Goal: Task Accomplishment & Management: Complete application form

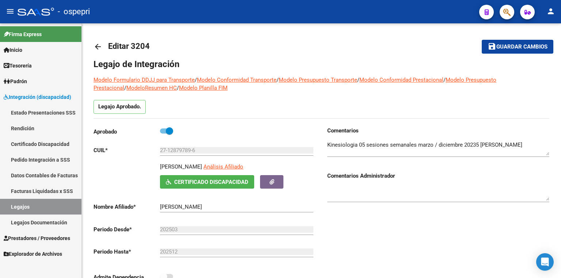
scroll to position [29, 0]
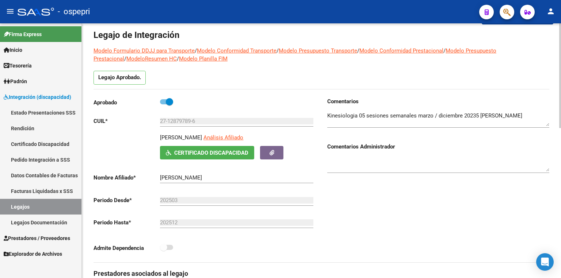
click at [525, 116] on textarea at bounding box center [438, 119] width 222 height 15
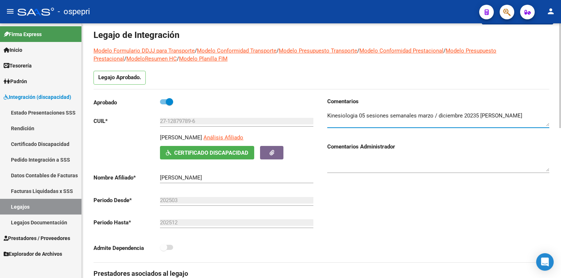
click at [475, 113] on textarea at bounding box center [438, 119] width 222 height 15
click at [519, 115] on textarea at bounding box center [438, 119] width 222 height 15
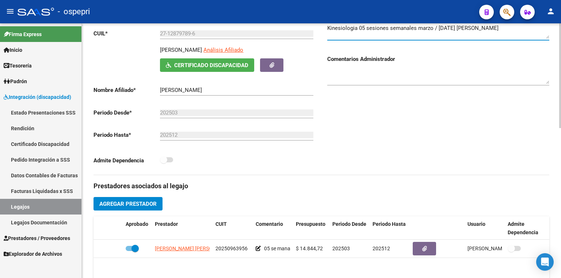
scroll to position [0, 0]
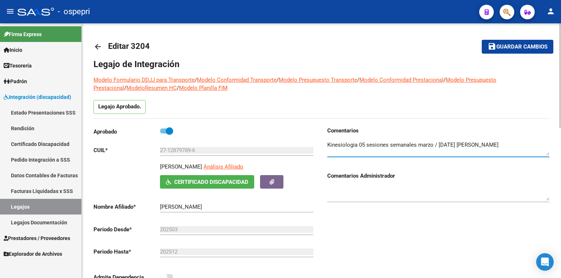
click at [520, 146] on textarea at bounding box center [438, 148] width 222 height 15
click at [417, 146] on textarea at bounding box center [438, 148] width 222 height 15
drag, startPoint x: 445, startPoint y: 145, endPoint x: 411, endPoint y: 150, distance: 34.6
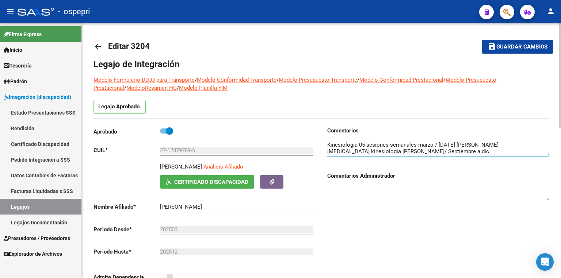
click at [411, 150] on textarea at bounding box center [438, 148] width 222 height 15
click at [411, 145] on textarea at bounding box center [438, 148] width 222 height 15
type textarea "Kinesiologia 05 sesiones semanales marzo / [DATE] [PERSON_NAME] [MEDICAL_DATA] …"
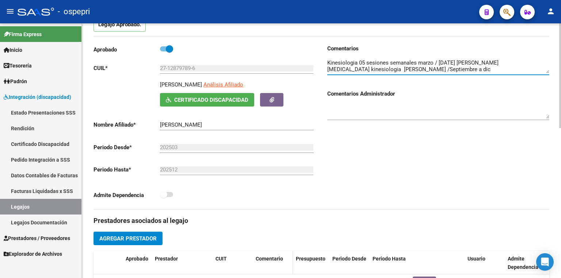
scroll to position [175, 0]
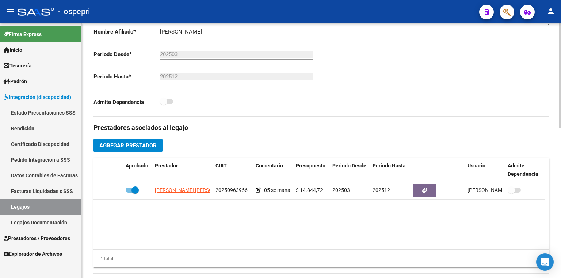
click at [154, 145] on span "Agregar Prestador" at bounding box center [127, 145] width 57 height 7
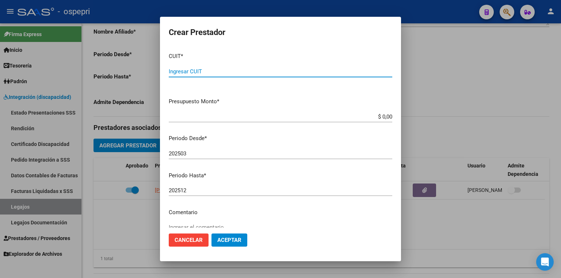
paste input "27-30080465-4"
type input "27-30080465-4"
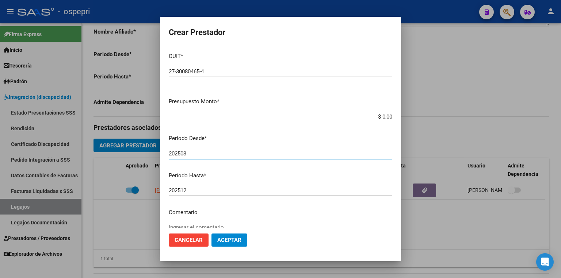
click at [191, 153] on input "202503" at bounding box center [280, 153] width 223 height 7
type input "202509"
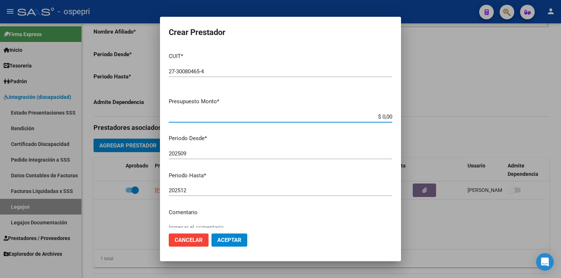
drag, startPoint x: 371, startPoint y: 114, endPoint x: 447, endPoint y: 116, distance: 75.9
click at [447, 116] on div "Crear Prestador CUIT * 27-30080465-4 Ingresar CUIT ARCA Padrón Presupuesto Mont…" at bounding box center [280, 139] width 561 height 278
type input "$ 14.844,73"
click at [223, 235] on button "Aceptar" at bounding box center [229, 240] width 36 height 13
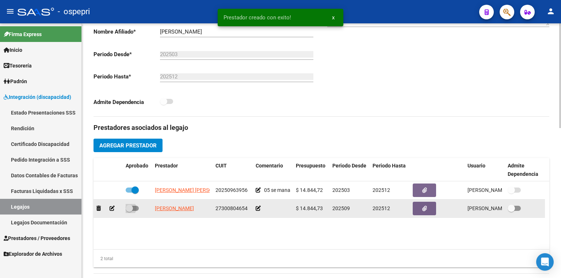
click at [133, 206] on span at bounding box center [132, 208] width 13 height 5
click at [129, 211] on input "checkbox" at bounding box center [129, 211] width 0 height 0
checkbox input "true"
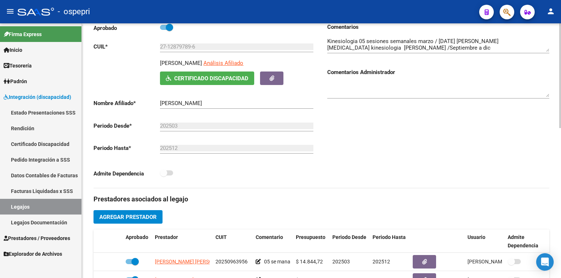
scroll to position [0, 0]
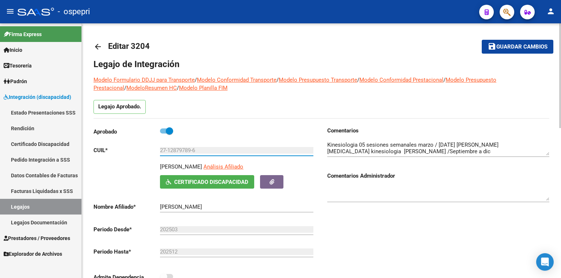
drag, startPoint x: 208, startPoint y: 152, endPoint x: 145, endPoint y: 149, distance: 63.2
click at [145, 149] on app-form-text-field "CUIL * 27-12879789-6 Ingresar CUIL" at bounding box center [203, 150] width 220 height 7
click at [376, 217] on div "Comentarios Comentarios Administrador" at bounding box center [435, 209] width 228 height 165
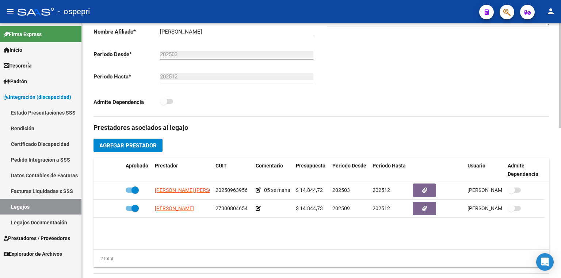
scroll to position [350, 0]
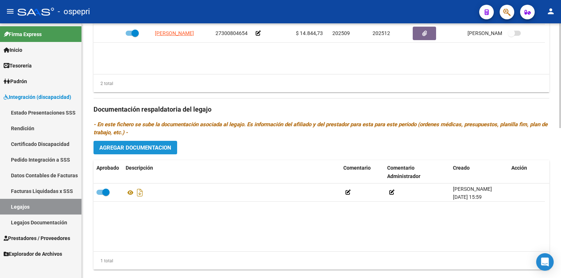
click at [148, 142] on button "Agregar Documentacion" at bounding box center [135, 148] width 84 height 14
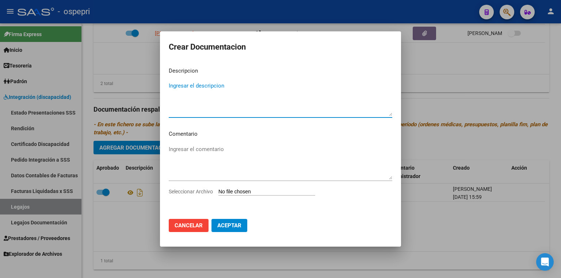
click at [242, 192] on input "Seleccionar Archivo" at bounding box center [266, 192] width 97 height 7
type input "C:\fakepath\27128797896.pdf"
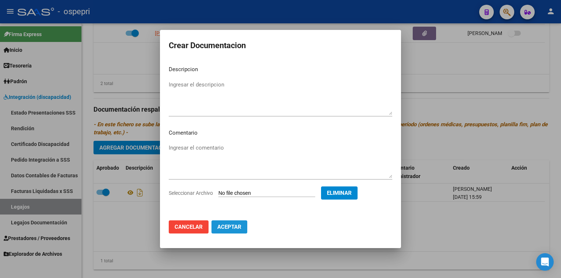
click at [230, 228] on span "Aceptar" at bounding box center [229, 227] width 24 height 7
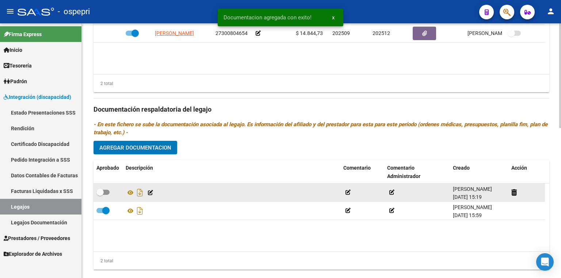
click at [103, 190] on span at bounding box center [99, 192] width 7 height 7
click at [100, 195] on input "checkbox" at bounding box center [100, 195] width 0 height 0
checkbox input "true"
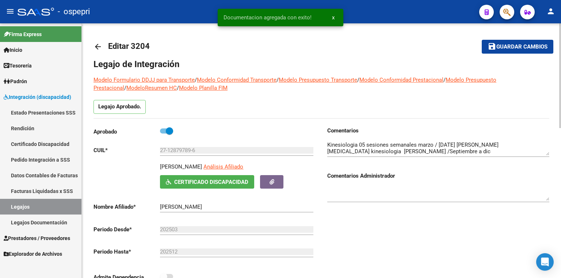
scroll to position [0, 0]
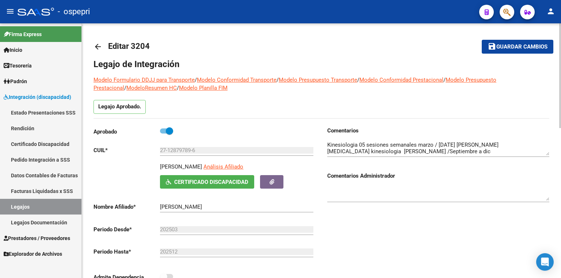
click at [517, 143] on textarea at bounding box center [438, 148] width 222 height 15
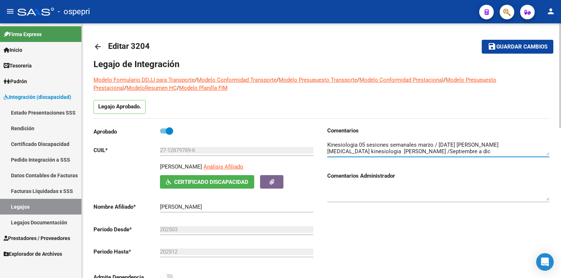
click at [504, 47] on span "Guardar cambios" at bounding box center [521, 47] width 51 height 7
